Goal: Information Seeking & Learning: Learn about a topic

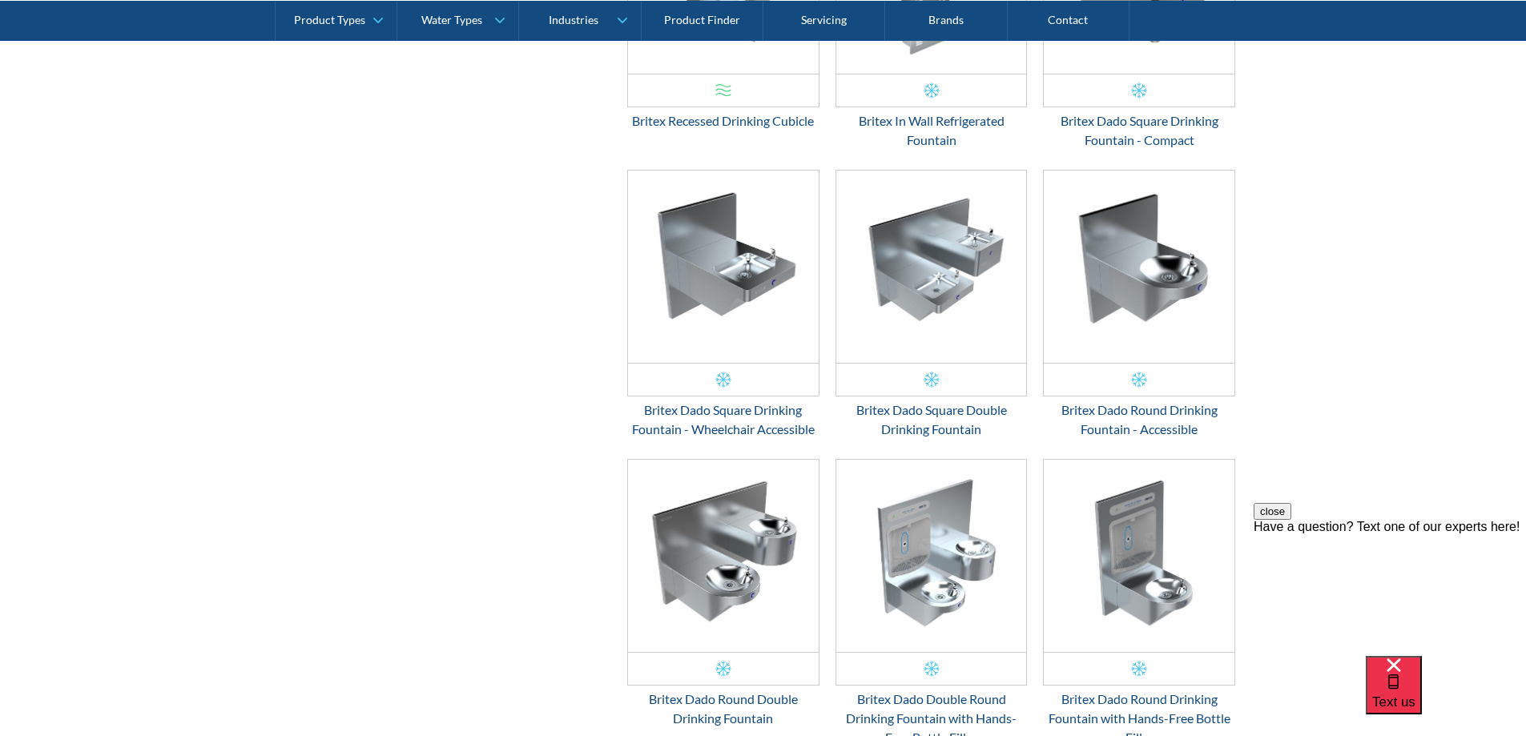
scroll to position [2303, 0]
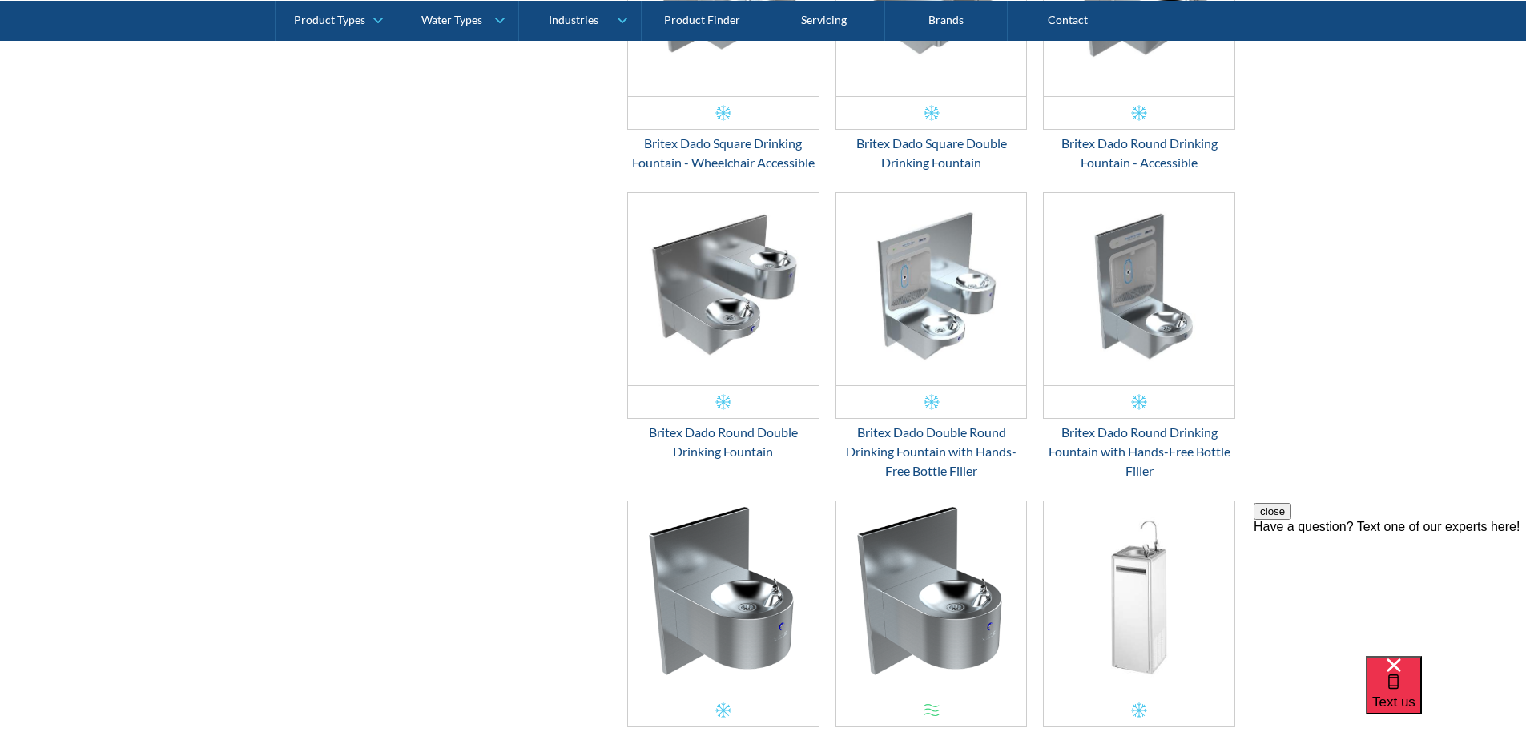
click at [925, 333] on img "Email Form 3" at bounding box center [931, 289] width 191 height 192
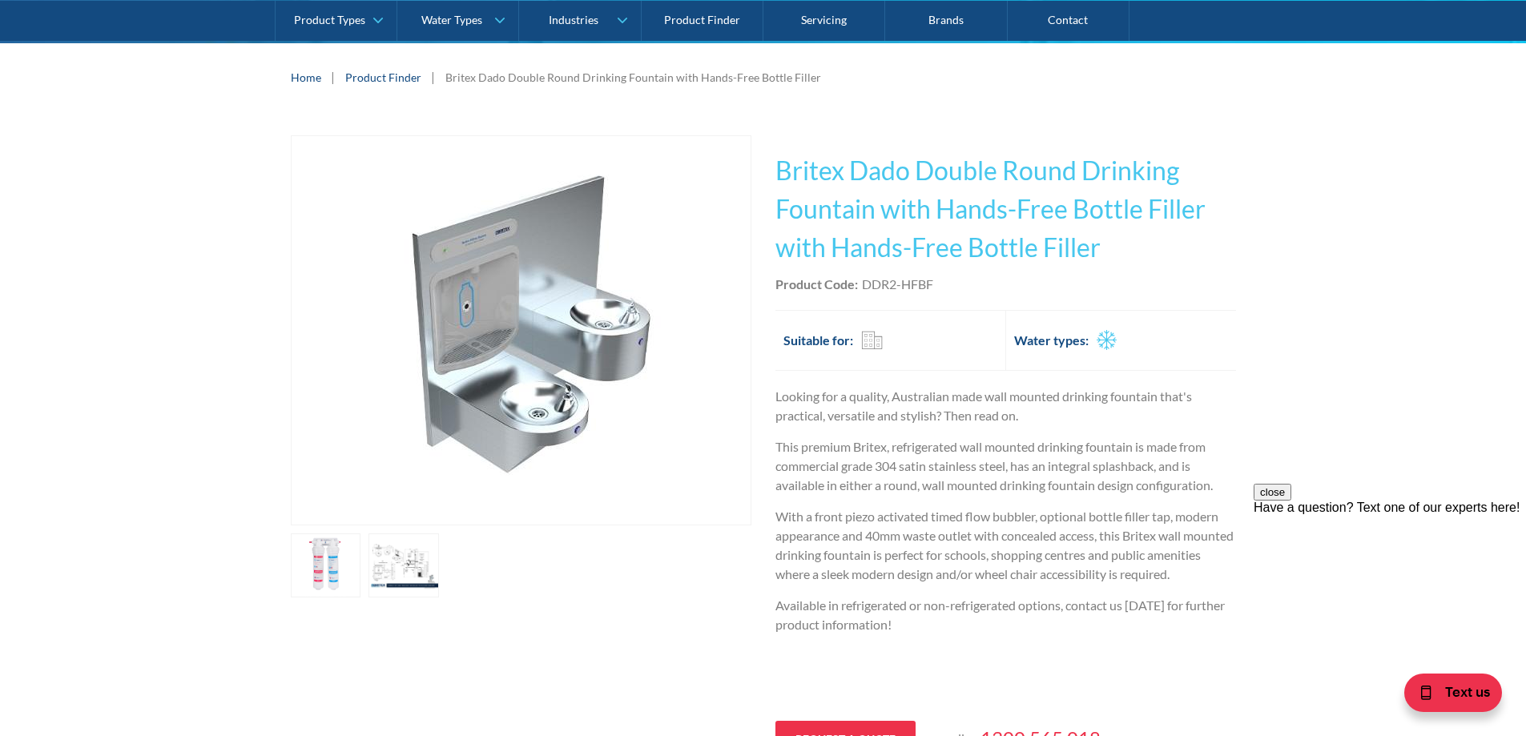
scroll to position [267, 0]
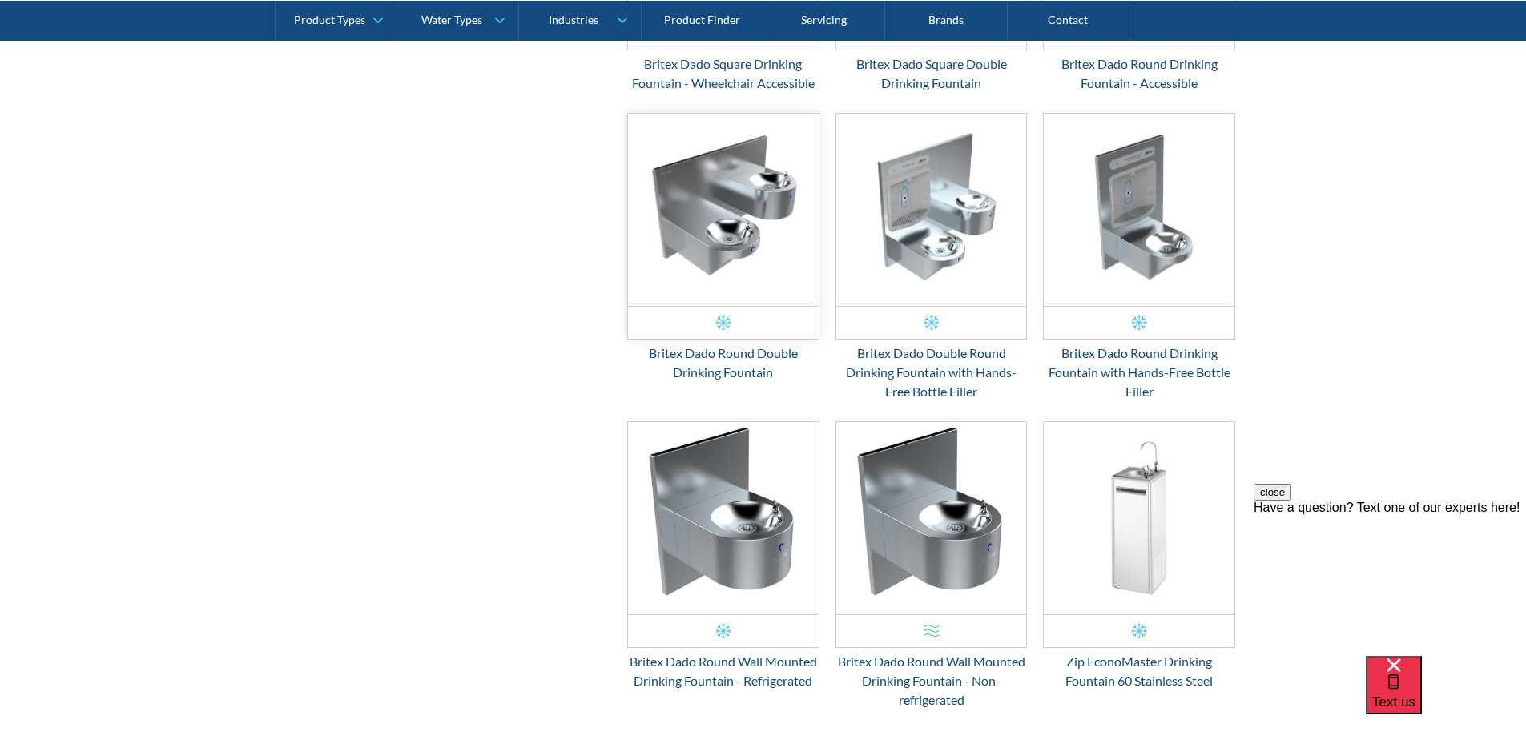
scroll to position [2409, 0]
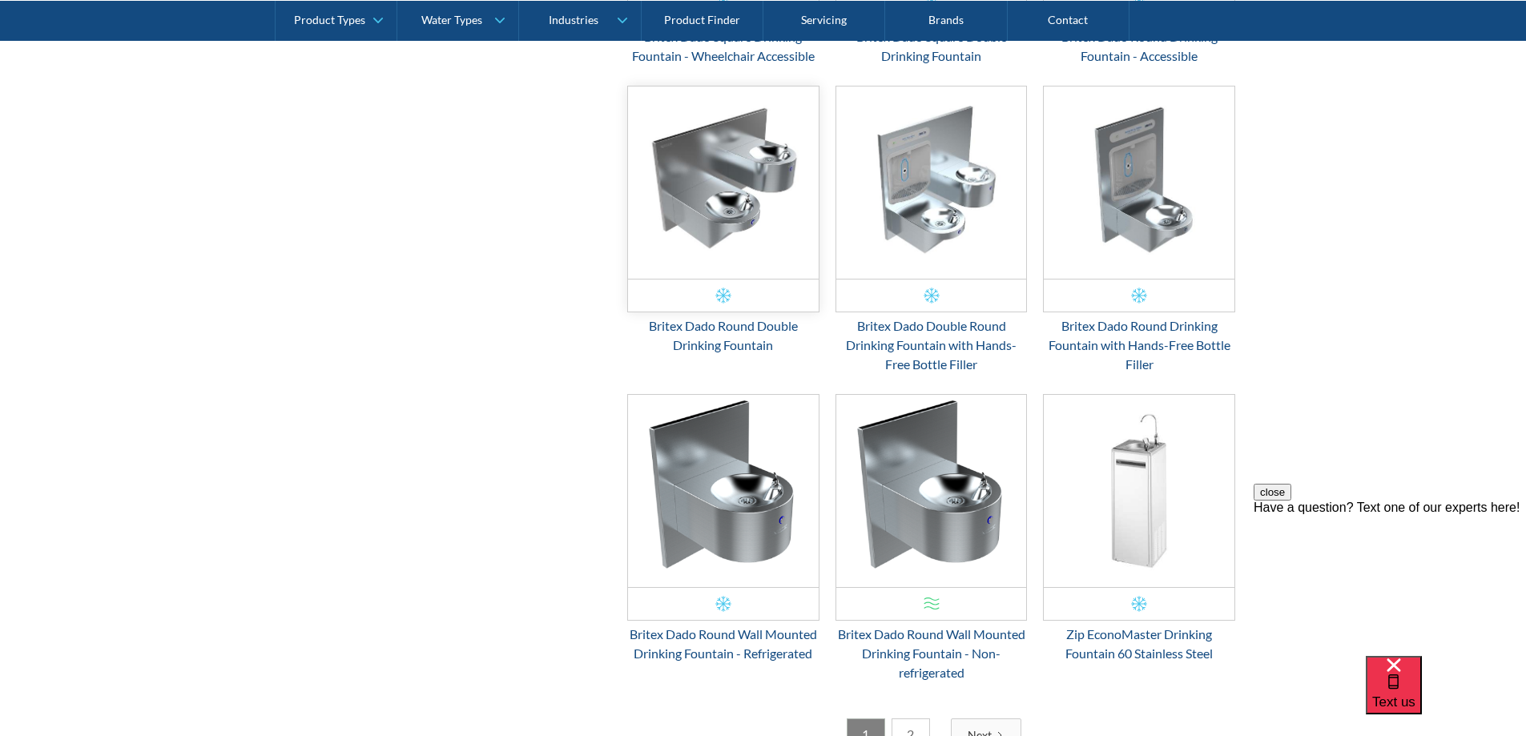
click at [748, 201] on img "Email Form 3" at bounding box center [723, 183] width 191 height 192
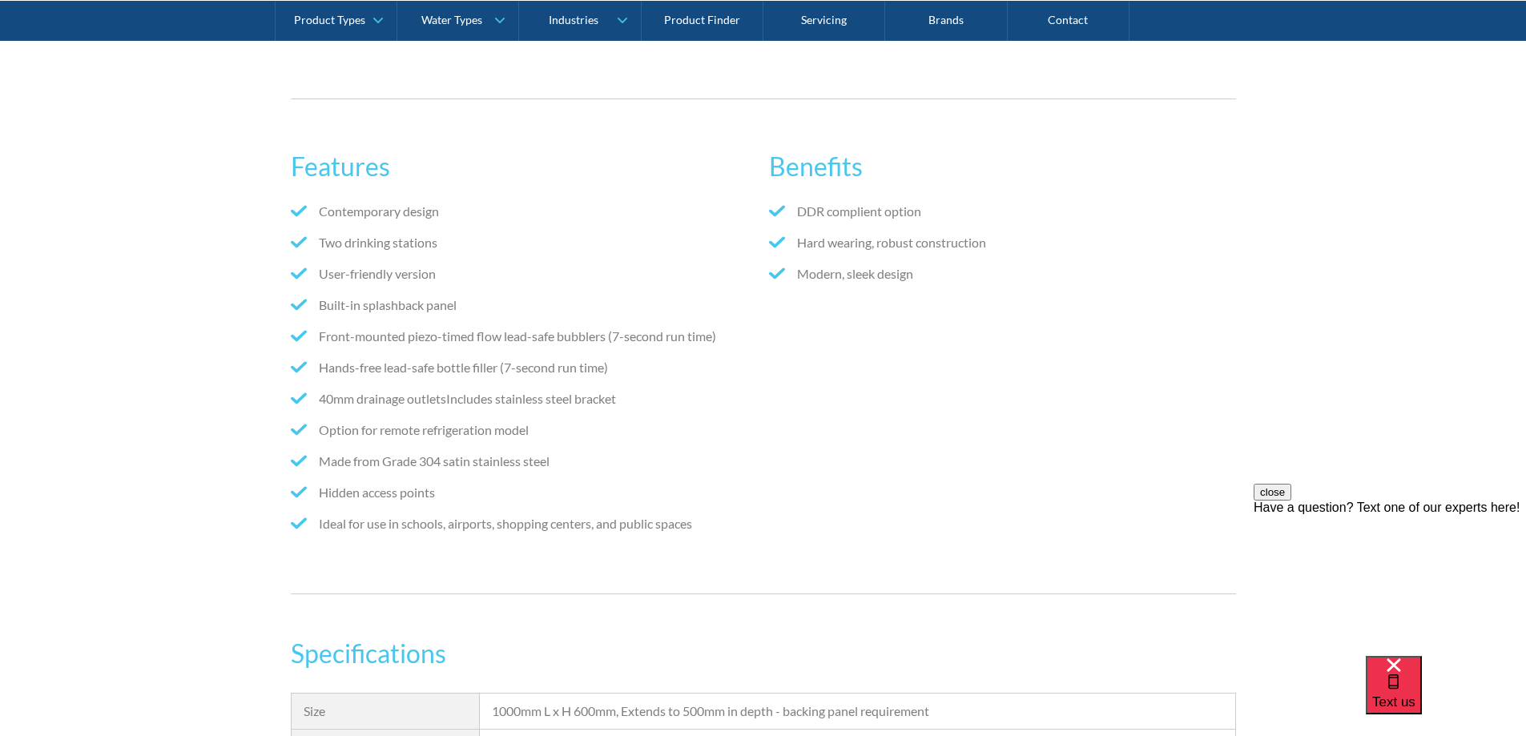
scroll to position [961, 0]
